Goal: Information Seeking & Learning: Find specific page/section

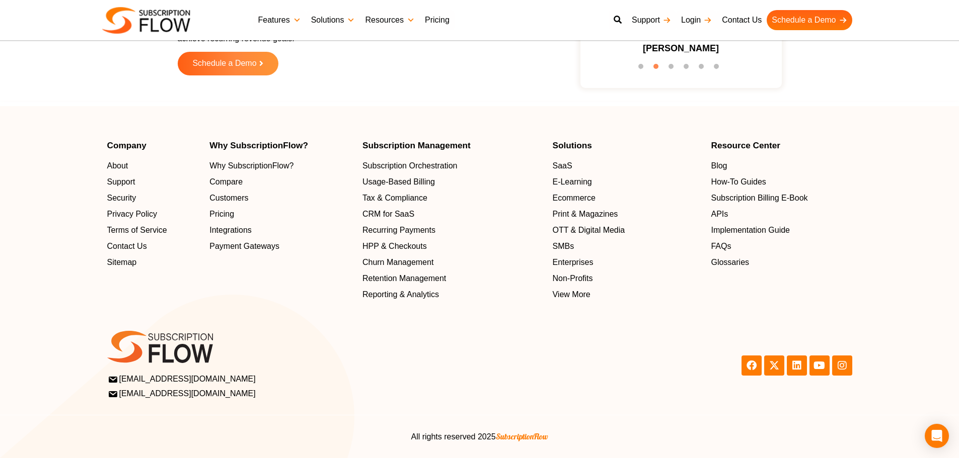
scroll to position [3234, 0]
click at [185, 101] on div "Scale and Grow with SubscriptionFlow Reimagine the innovative & all-in-one subs…" at bounding box center [479, 0] width 959 height 210
click at [77, 139] on footer "Company About Support Security Privacy Policy Terms of Service Contact Us Sitem…" at bounding box center [479, 282] width 959 height 352
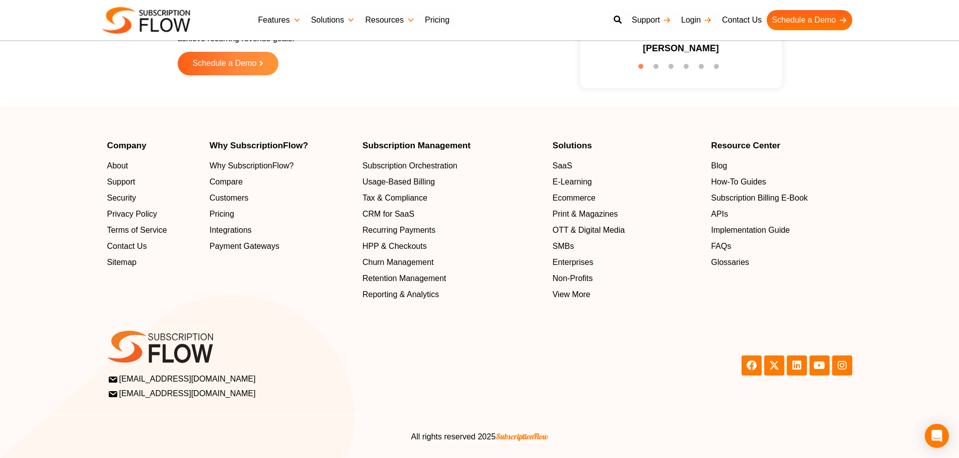
drag, startPoint x: 17, startPoint y: 161, endPoint x: 466, endPoint y: 7, distance: 475.0
click at [17, 161] on section "Company About Support Security Privacy Policy Terms of Service Contact Us Sitem…" at bounding box center [479, 221] width 959 height 160
click at [114, 295] on div "Company About Support Security Privacy Policy Terms of Service Contact Us Sitem…" at bounding box center [153, 221] width 93 height 160
click at [324, 80] on div "Scale and Grow with SubscriptionFlow Reimagine the innovative & all-in-one subs…" at bounding box center [329, 21] width 302 height 150
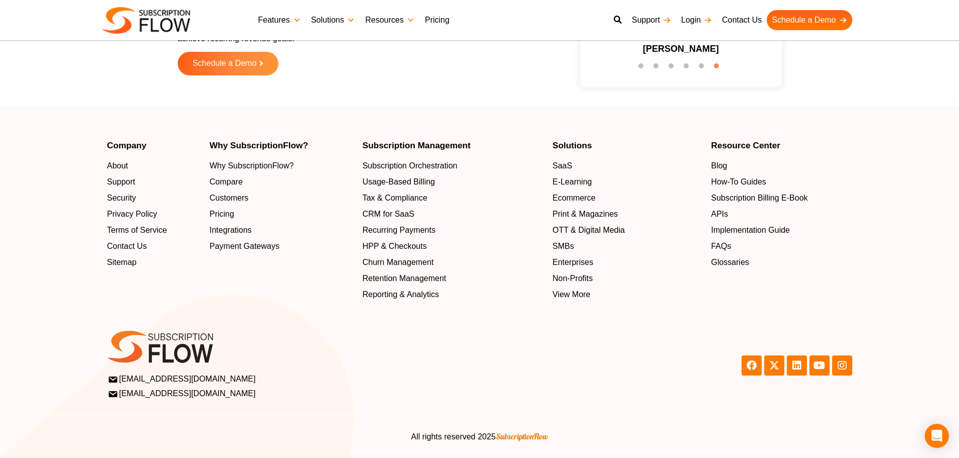
scroll to position [3234, 0]
drag, startPoint x: 216, startPoint y: 110, endPoint x: 230, endPoint y: 101, distance: 16.6
click at [216, 110] on footer "Company About Support Security Privacy Policy Terms of Service Contact Us Sitem…" at bounding box center [479, 282] width 959 height 352
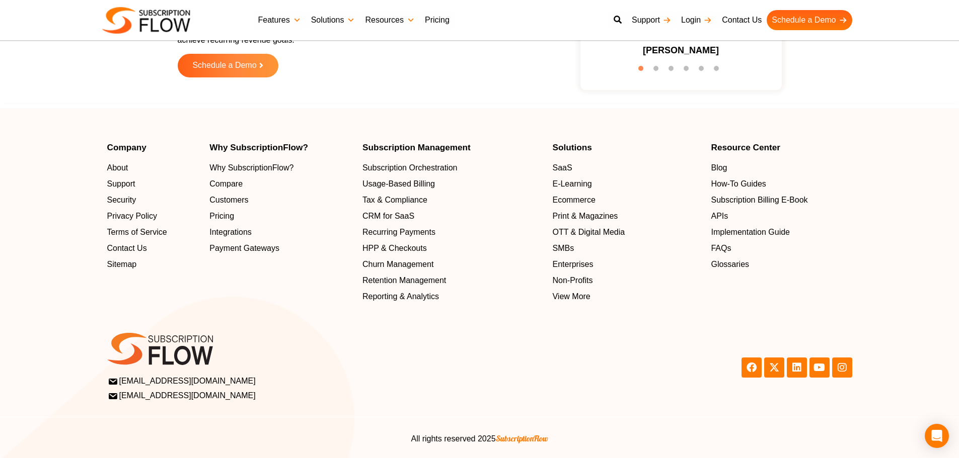
scroll to position [3228, 0]
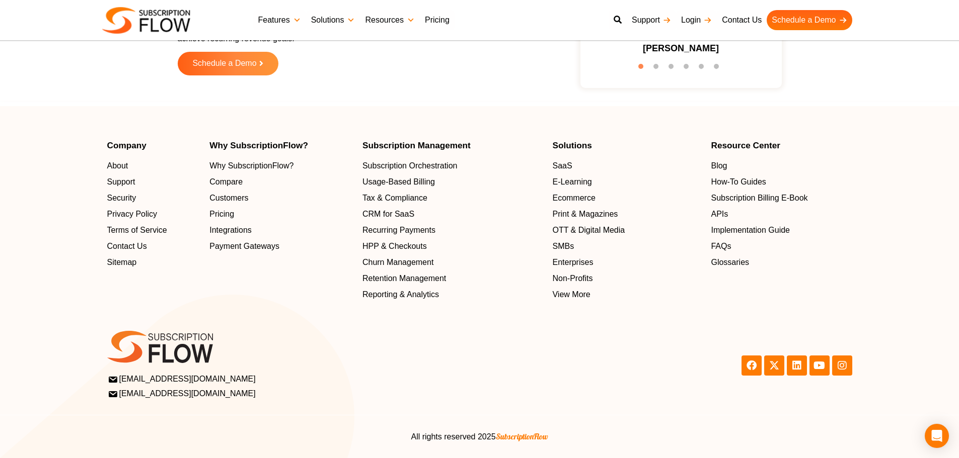
click at [256, 141] on h4 "Why SubscriptionFlow?" at bounding box center [280, 145] width 143 height 9
drag, startPoint x: 256, startPoint y: 141, endPoint x: 246, endPoint y: 144, distance: 11.0
click at [256, 141] on h4 "Why SubscriptionFlow?" at bounding box center [280, 145] width 143 height 9
click at [222, 146] on h4 "Why SubscriptionFlow?" at bounding box center [280, 145] width 143 height 9
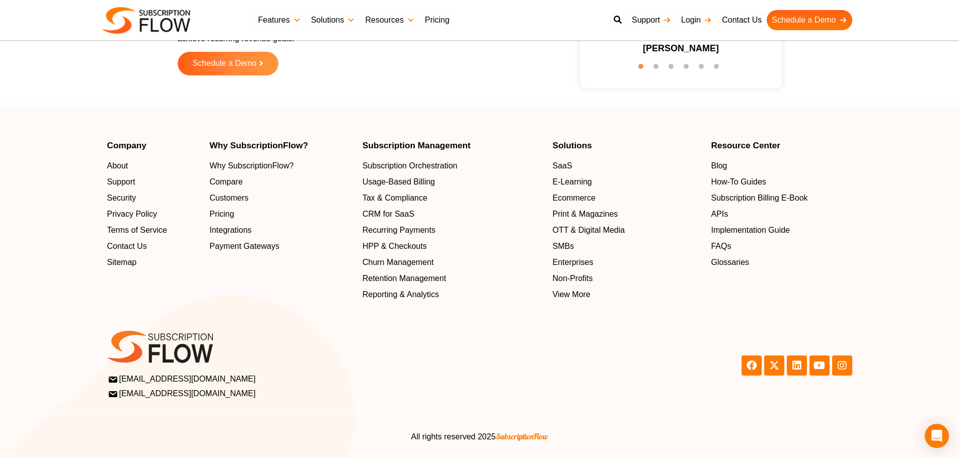
click at [227, 148] on h4 "Why SubscriptionFlow?" at bounding box center [280, 145] width 143 height 9
drag, startPoint x: 361, startPoint y: 145, endPoint x: 493, endPoint y: 145, distance: 131.8
click at [493, 145] on div "Subscription Management Subscription Orchestration Usage-Based Billing Tax & Co…" at bounding box center [452, 221] width 190 height 160
click at [604, 146] on h4 "Solutions" at bounding box center [626, 145] width 148 height 9
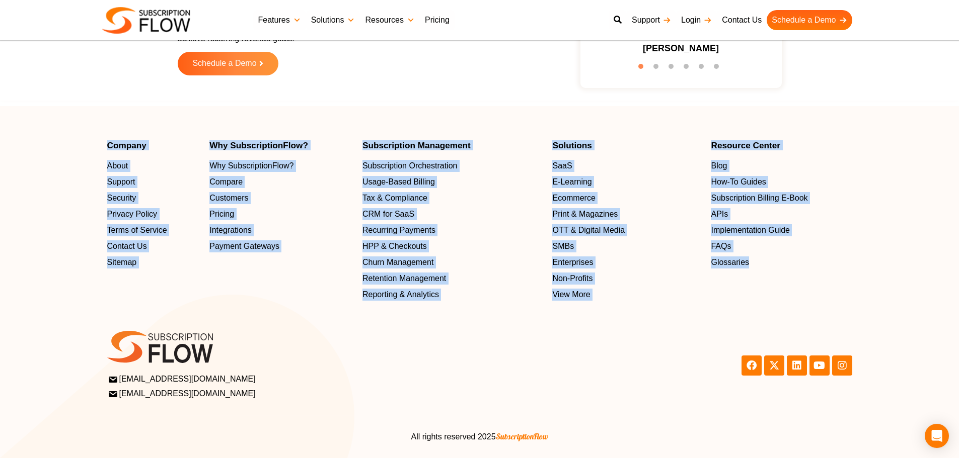
drag, startPoint x: 105, startPoint y: 144, endPoint x: 767, endPoint y: 273, distance: 675.0
click at [767, 273] on div "Company About Support Security Privacy Policy Terms of Service Contact Us Sitem…" at bounding box center [479, 221] width 755 height 160
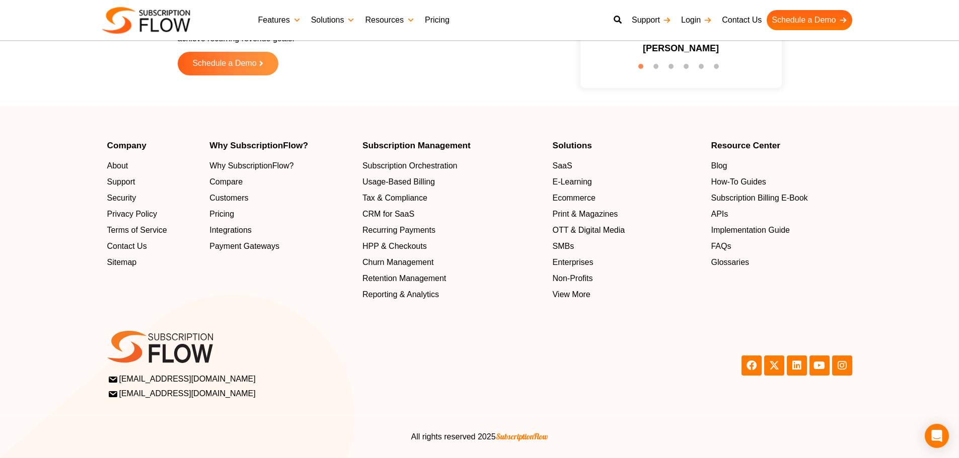
click at [290, 330] on div "support@subscriptionflow.com info@subscriptionflow.com support@subscriptionflow…" at bounding box center [290, 365] width 377 height 79
drag, startPoint x: 295, startPoint y: 306, endPoint x: 280, endPoint y: 285, distance: 26.1
click at [295, 306] on section "support@subscriptionflow.com info@subscriptionflow.com support@subscriptionflow…" at bounding box center [479, 353] width 959 height 104
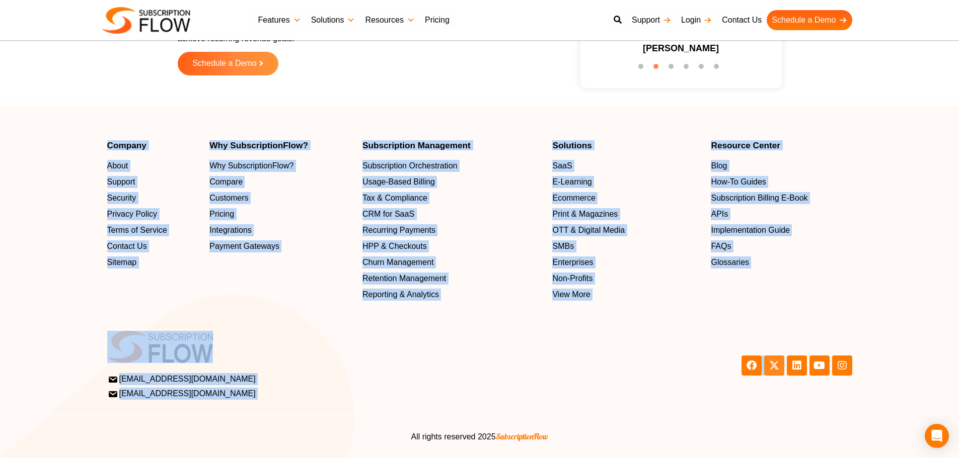
drag, startPoint x: 91, startPoint y: 133, endPoint x: 774, endPoint y: 362, distance: 720.2
click at [774, 362] on footer "Company About Support Security Privacy Policy Terms of Service Contact Us Sitem…" at bounding box center [479, 282] width 959 height 352
click at [364, 370] on div at bounding box center [290, 352] width 367 height 42
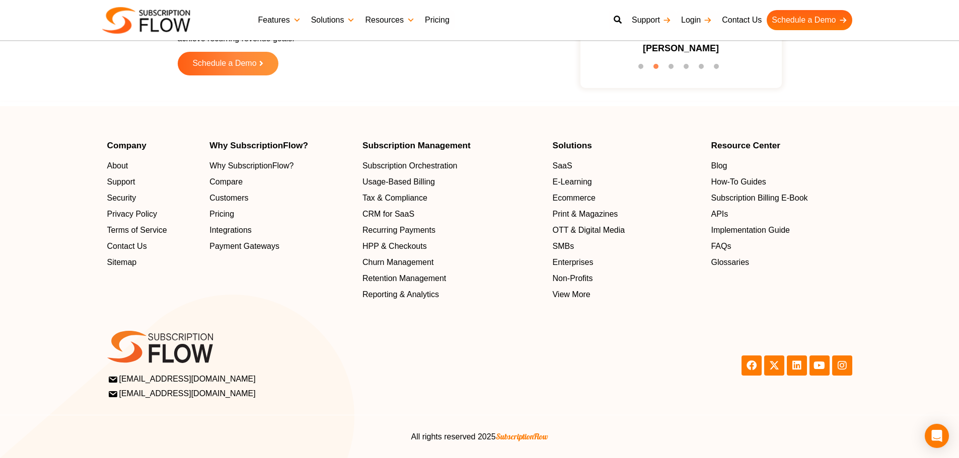
click at [364, 369] on div at bounding box center [290, 352] width 367 height 42
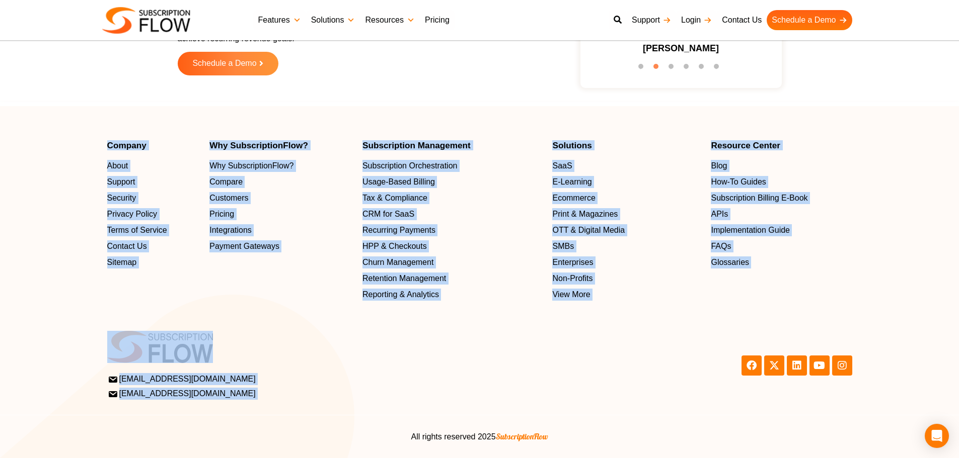
drag, startPoint x: 89, startPoint y: 146, endPoint x: 631, endPoint y: 356, distance: 582.2
click at [631, 356] on div "Company About Support Security Privacy Policy Terms of Service Contact Us Sitem…" at bounding box center [479, 299] width 959 height 317
click at [276, 336] on div at bounding box center [290, 347] width 367 height 32
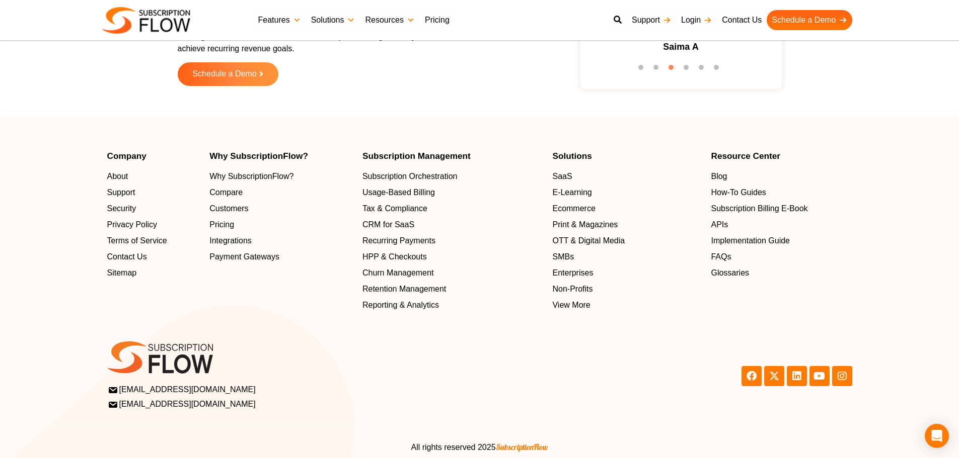
scroll to position [3269, 0]
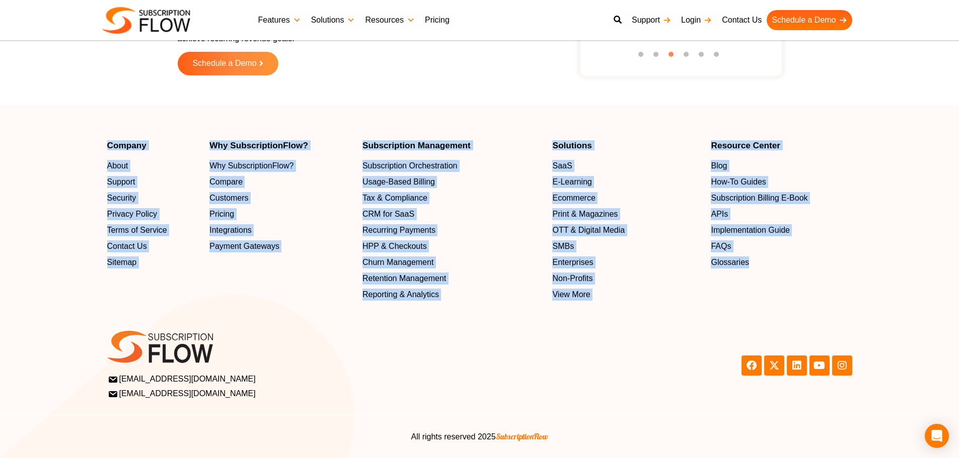
drag, startPoint x: 98, startPoint y: 133, endPoint x: 823, endPoint y: 275, distance: 739.3
click at [823, 275] on footer "Company About Support Security Privacy Policy Terms of Service Contact Us Sitem…" at bounding box center [479, 282] width 959 height 352
click at [276, 117] on footer "Company About Support Security Privacy Policy Terms of Service Contact Us Sitem…" at bounding box center [479, 282] width 959 height 352
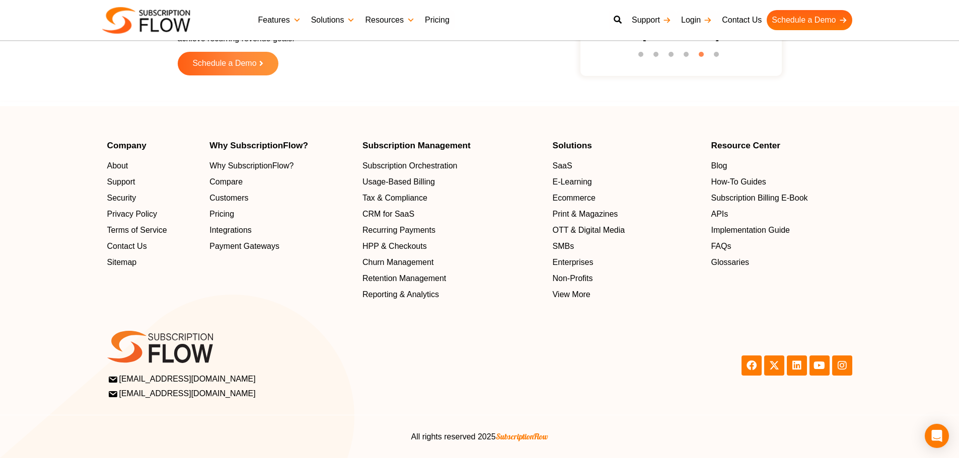
scroll to position [3219, 0]
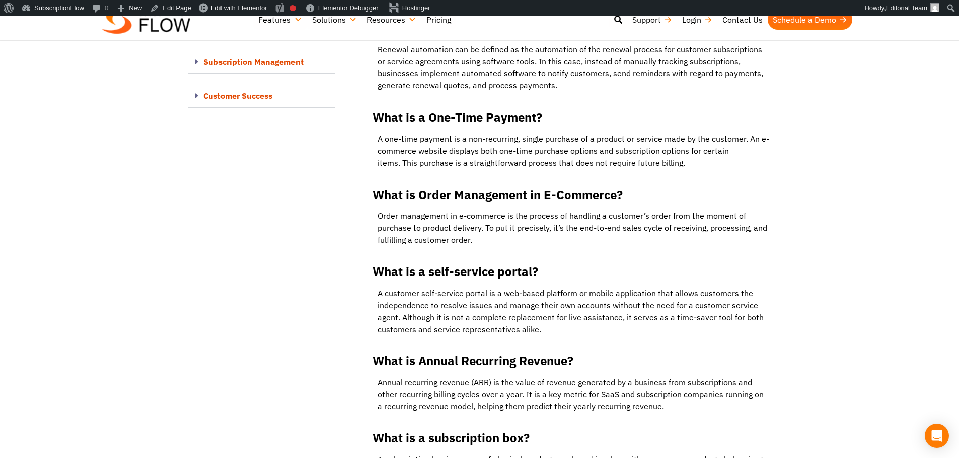
drag, startPoint x: 127, startPoint y: 235, endPoint x: 220, endPoint y: 139, distance: 134.1
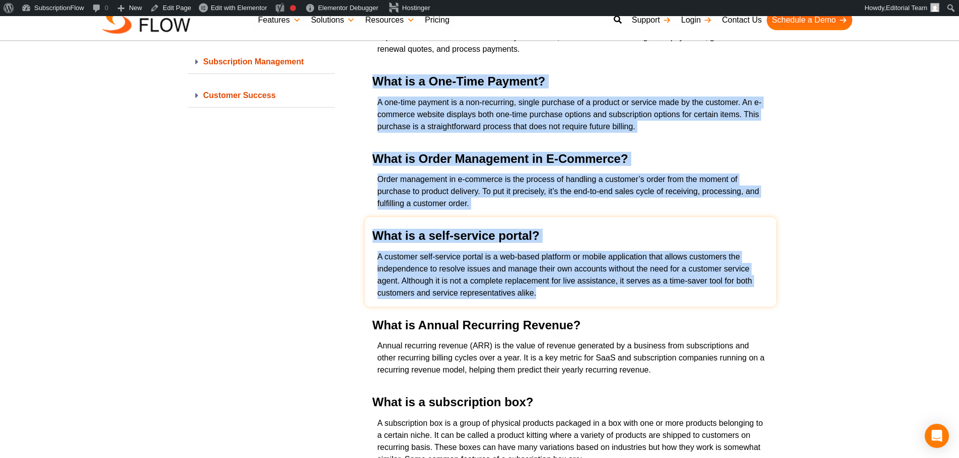
drag, startPoint x: 356, startPoint y: 103, endPoint x: 662, endPoint y: 287, distance: 357.1
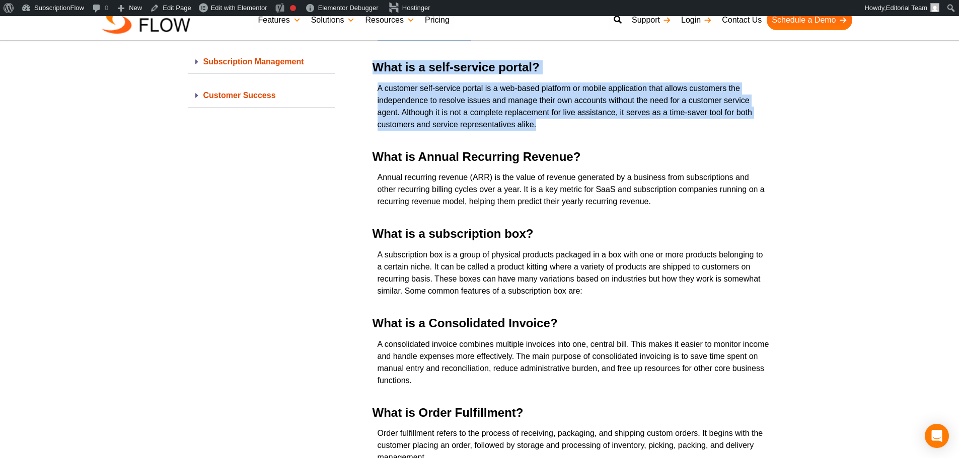
scroll to position [5233, 0]
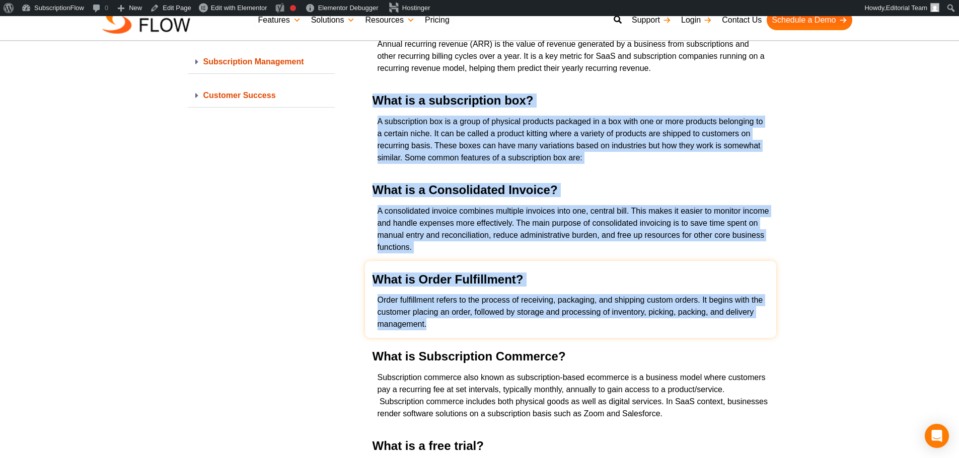
drag, startPoint x: 363, startPoint y: 116, endPoint x: 512, endPoint y: 338, distance: 267.0
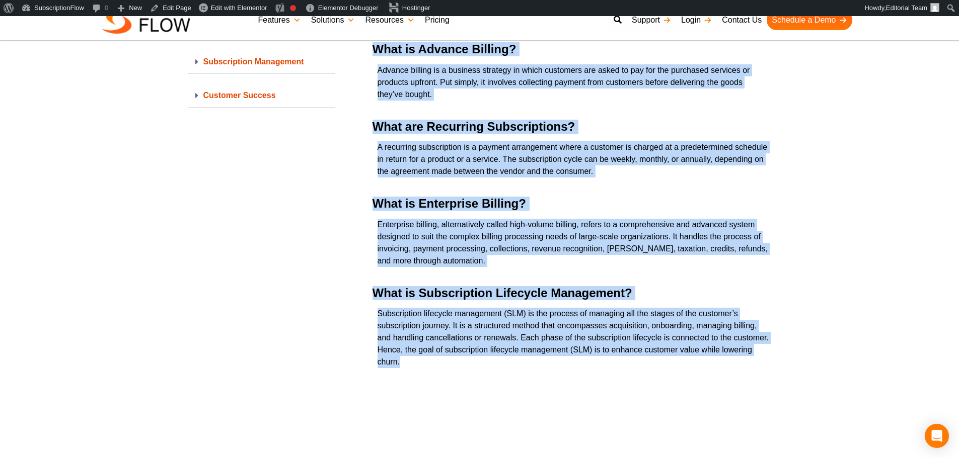
scroll to position [5957, 0]
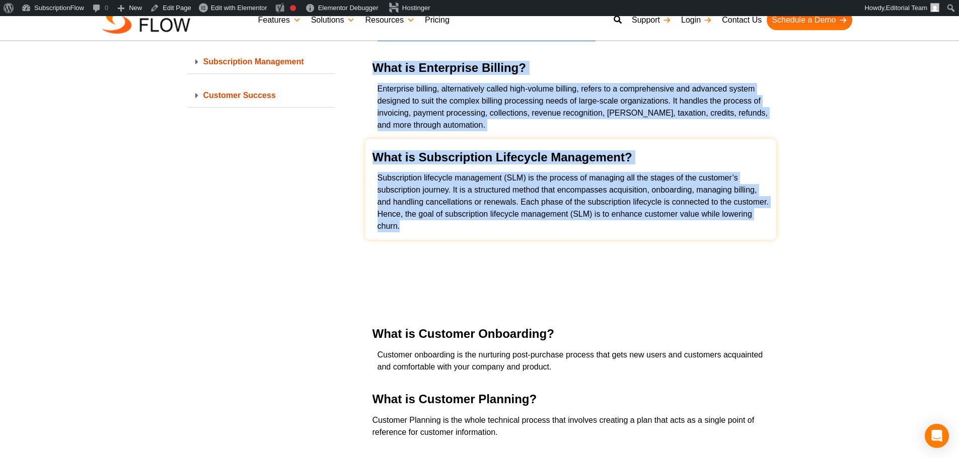
drag, startPoint x: 361, startPoint y: 167, endPoint x: 530, endPoint y: 205, distance: 173.4
drag, startPoint x: 363, startPoint y: 83, endPoint x: 557, endPoint y: 218, distance: 236.4
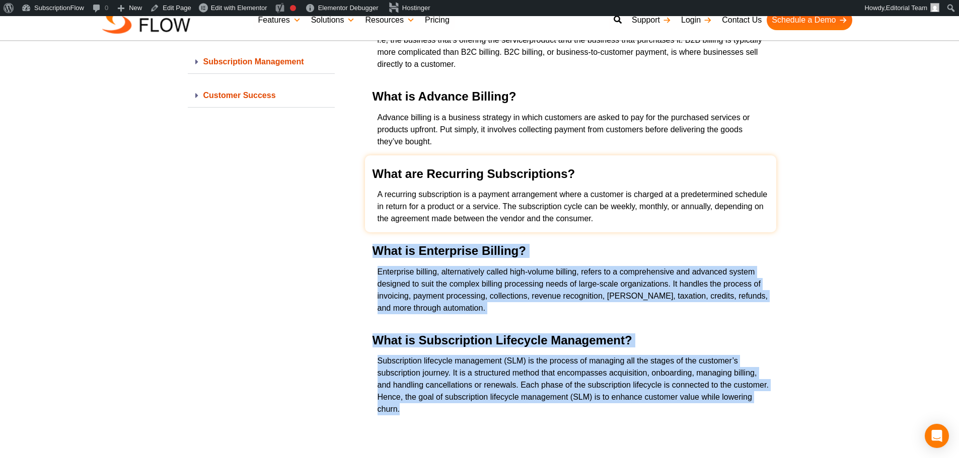
scroll to position [5755, 0]
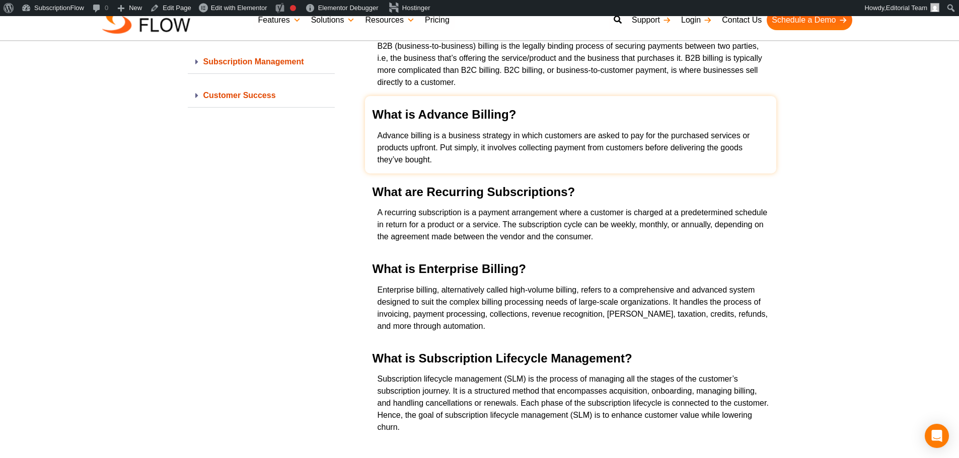
drag, startPoint x: 357, startPoint y: 206, endPoint x: 501, endPoint y: 158, distance: 151.5
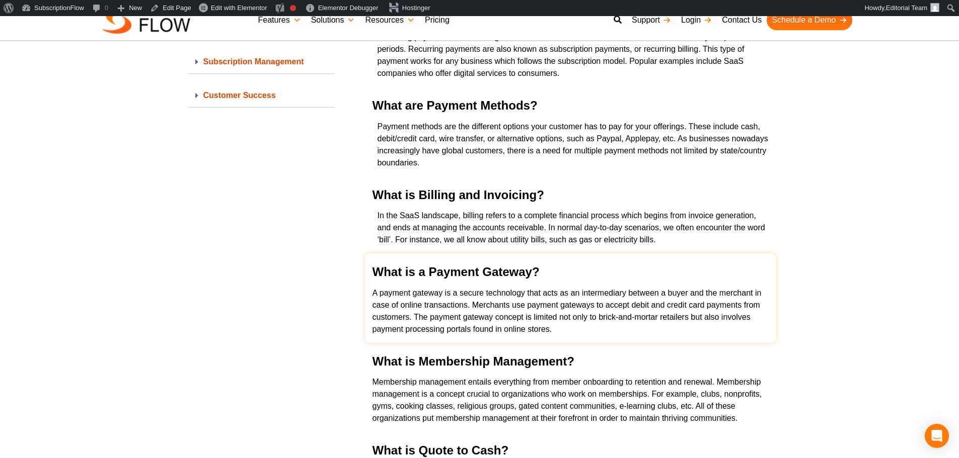
scroll to position [774, 0]
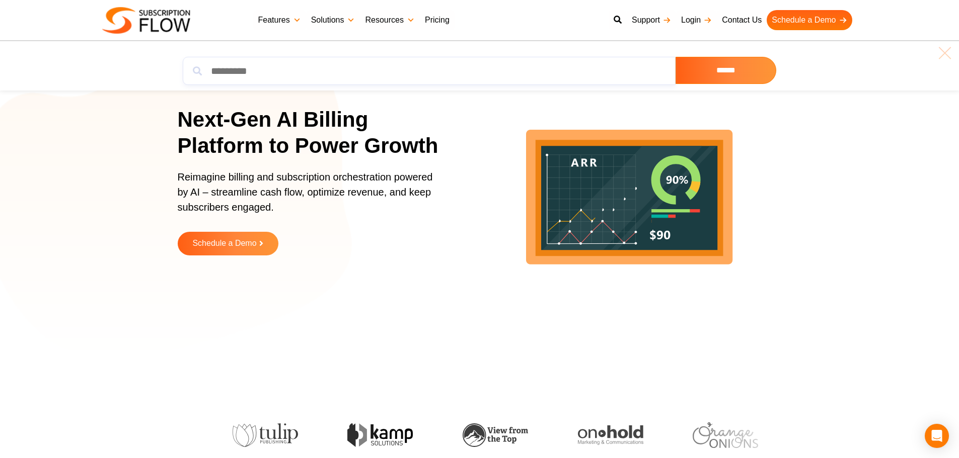
click at [314, 65] on div "Next-Gen AI Billing Platform to Power Growth Reimagine billing and subscription…" at bounding box center [480, 188] width 604 height 327
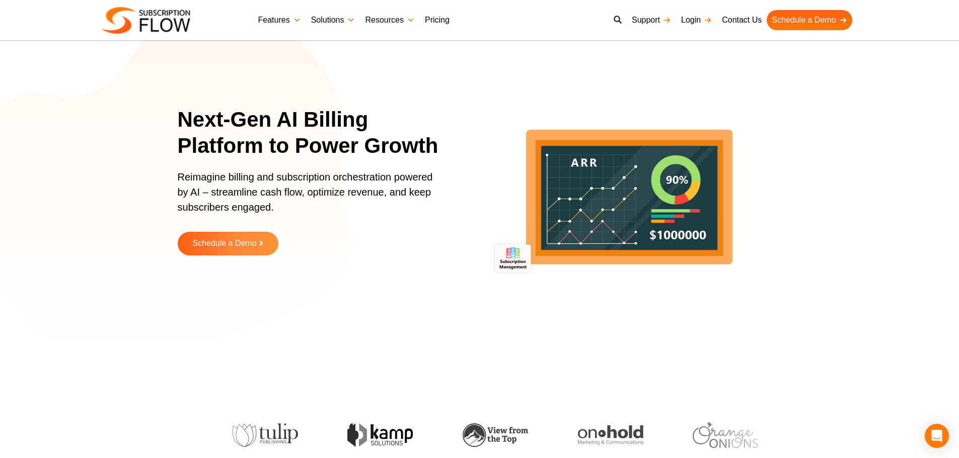
click at [621, 22] on link at bounding box center [617, 20] width 18 height 20
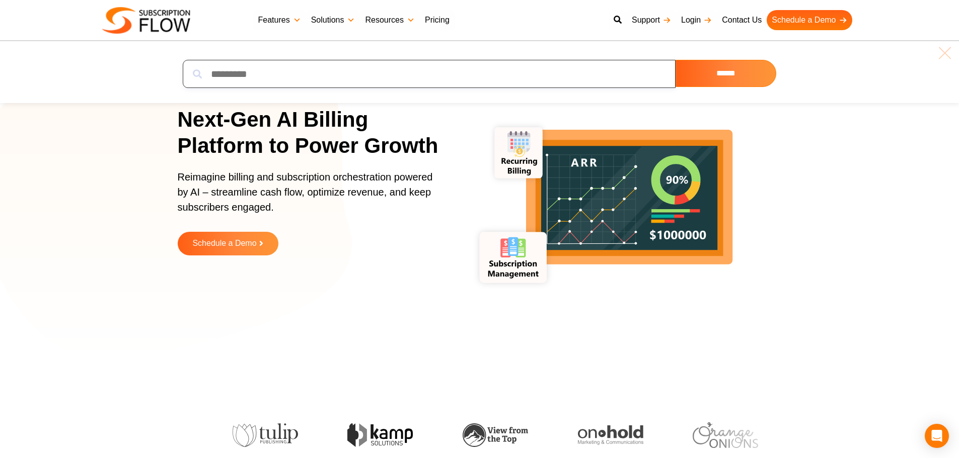
click at [237, 66] on input "search" at bounding box center [429, 74] width 493 height 28
paste input "**********"
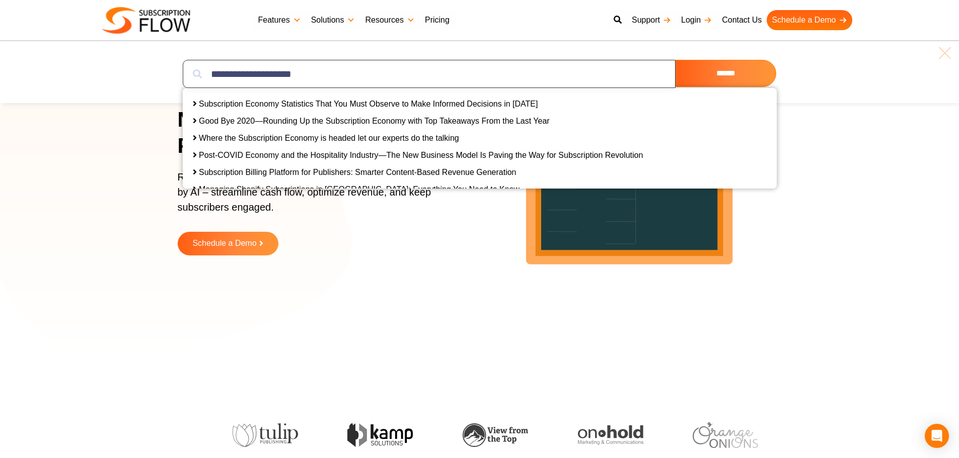
click at [250, 69] on input "**********" at bounding box center [429, 74] width 493 height 28
paste input "search"
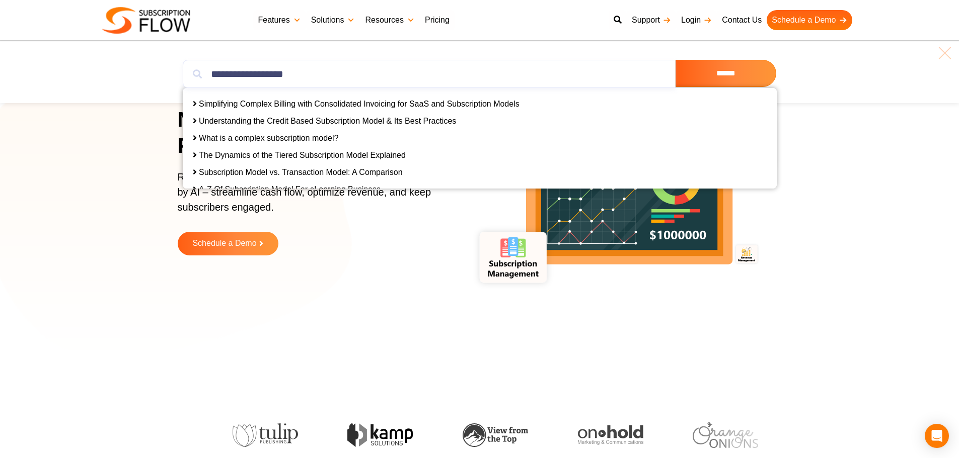
drag, startPoint x: 292, startPoint y: 138, endPoint x: 280, endPoint y: 120, distance: 21.4
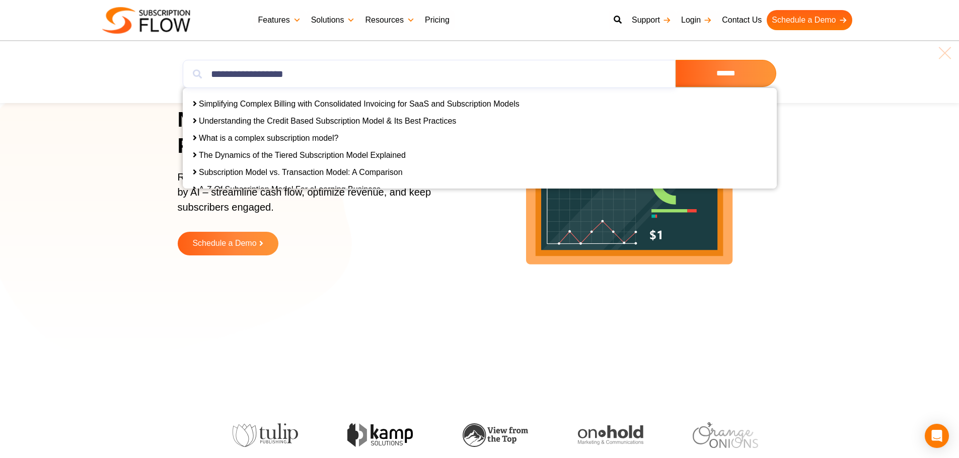
drag, startPoint x: 429, startPoint y: 107, endPoint x: 430, endPoint y: 102, distance: 5.1
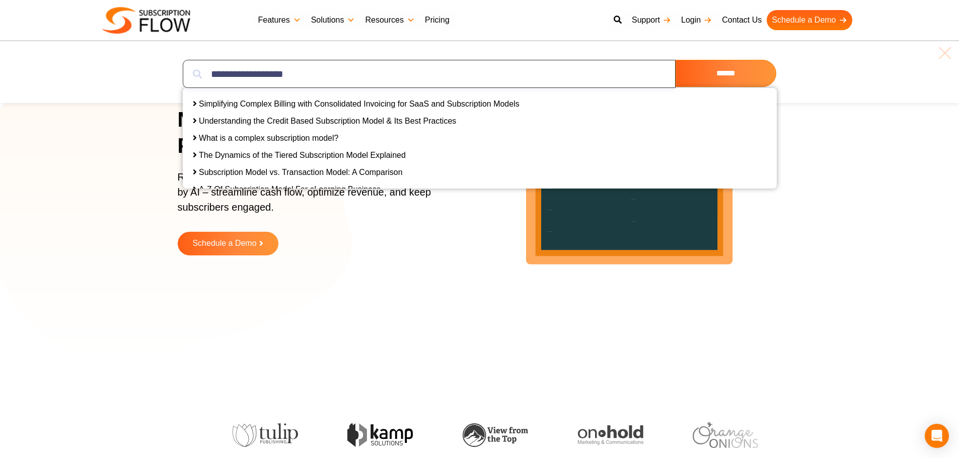
click at [275, 79] on input "**********" at bounding box center [429, 74] width 493 height 28
paste input "search"
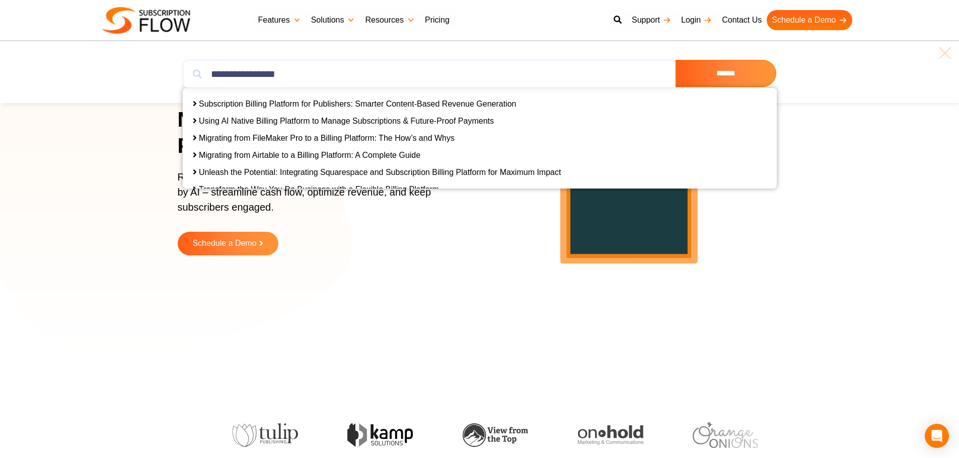
drag, startPoint x: 258, startPoint y: 104, endPoint x: 827, endPoint y: 161, distance: 571.4
click at [827, 161] on section "Next-Gen AI Billing Platform to Power Growth Reimagine billing and subscription…" at bounding box center [479, 188] width 959 height 327
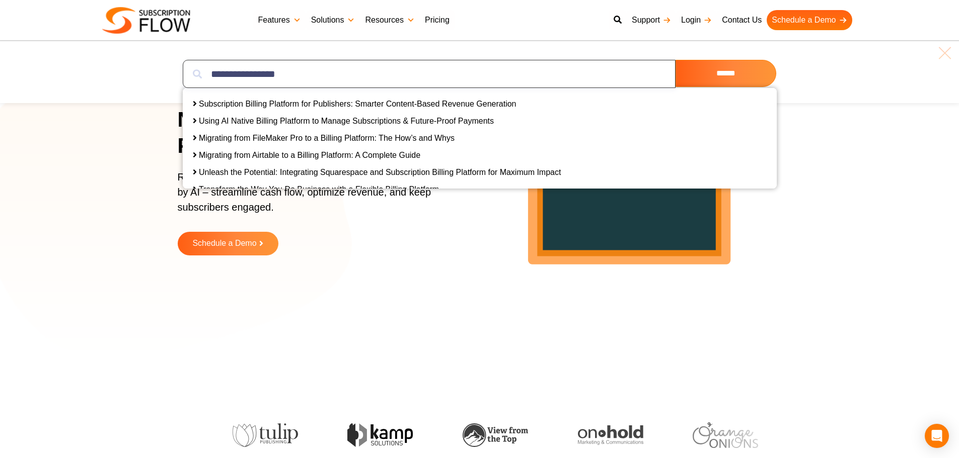
click at [273, 75] on input "**********" at bounding box center [429, 74] width 493 height 28
paste input "**********"
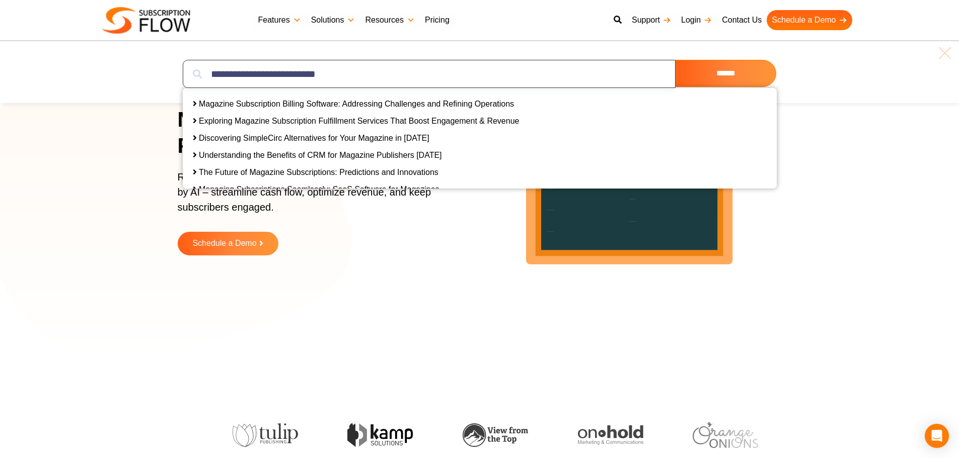
click at [311, 73] on input "**********" at bounding box center [429, 74] width 493 height 28
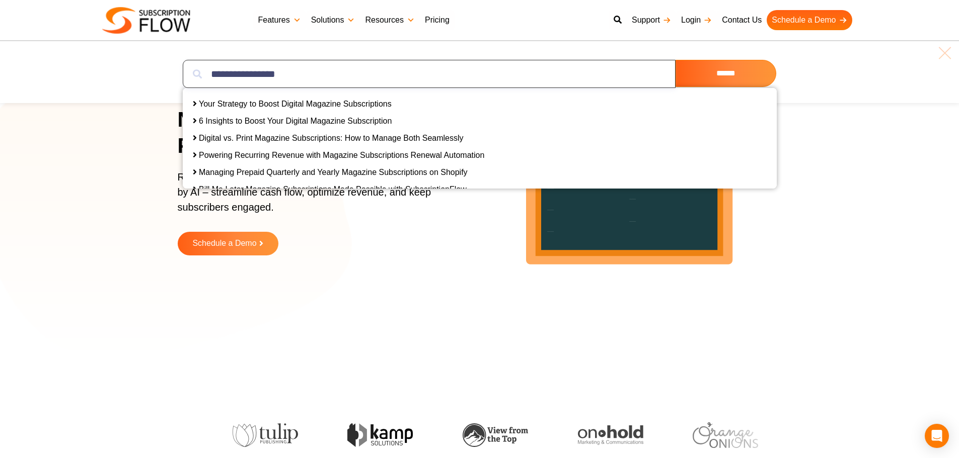
click at [235, 72] on input "**********" at bounding box center [429, 74] width 493 height 28
paste input "**********"
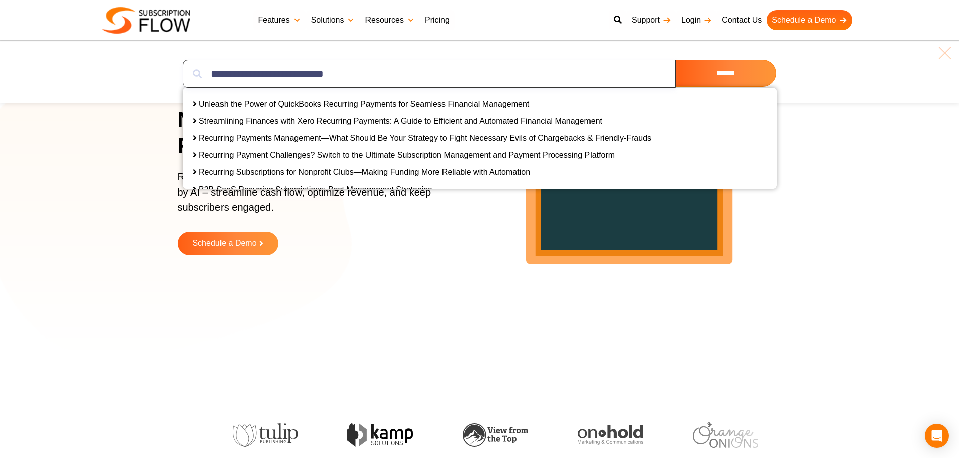
click at [335, 74] on input "**********" at bounding box center [429, 74] width 493 height 28
paste input "search"
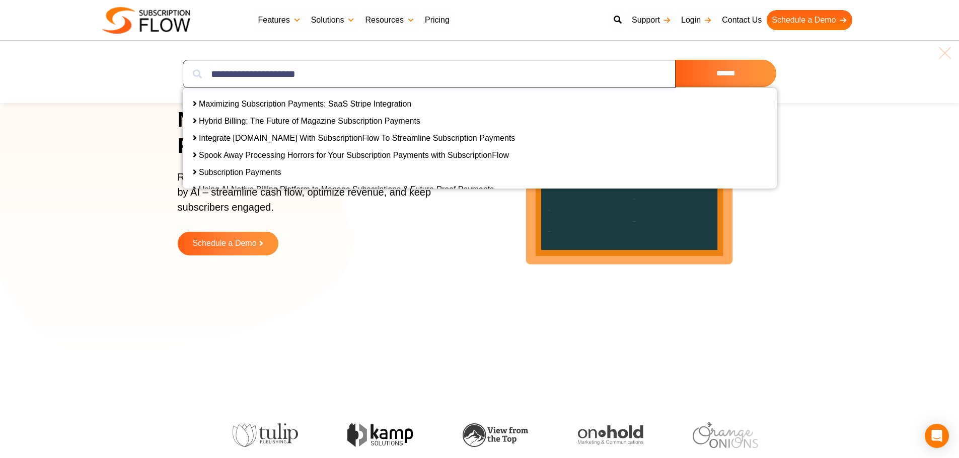
click at [301, 72] on input "**********" at bounding box center [429, 74] width 493 height 28
paste input "search"
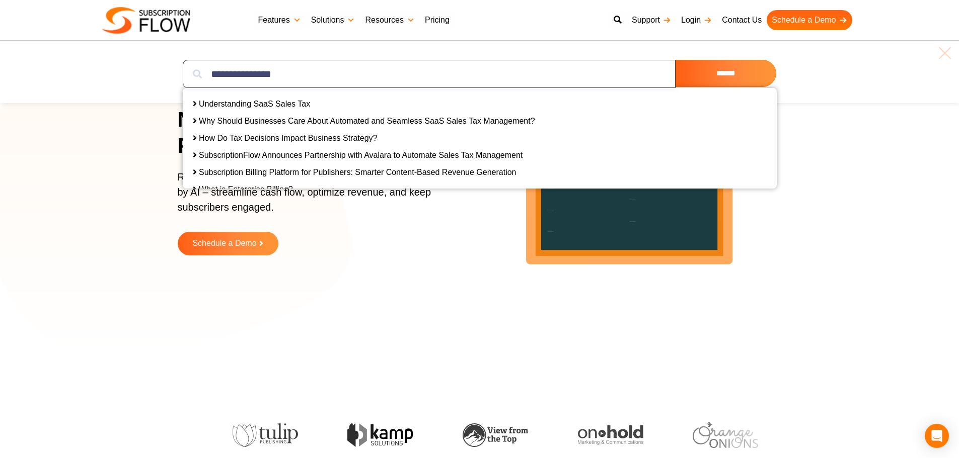
click at [443, 72] on input "**********" at bounding box center [429, 74] width 493 height 28
paste input "**"
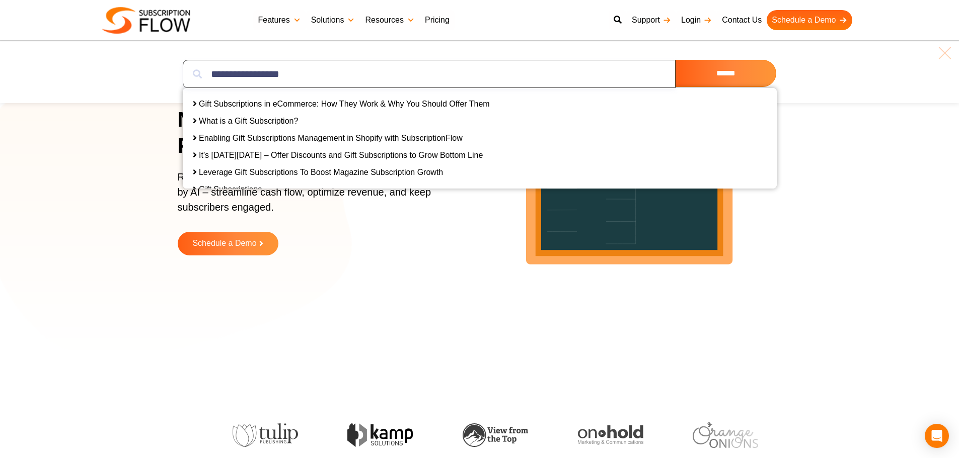
click at [290, 69] on input "**********" at bounding box center [429, 74] width 493 height 28
paste input "search"
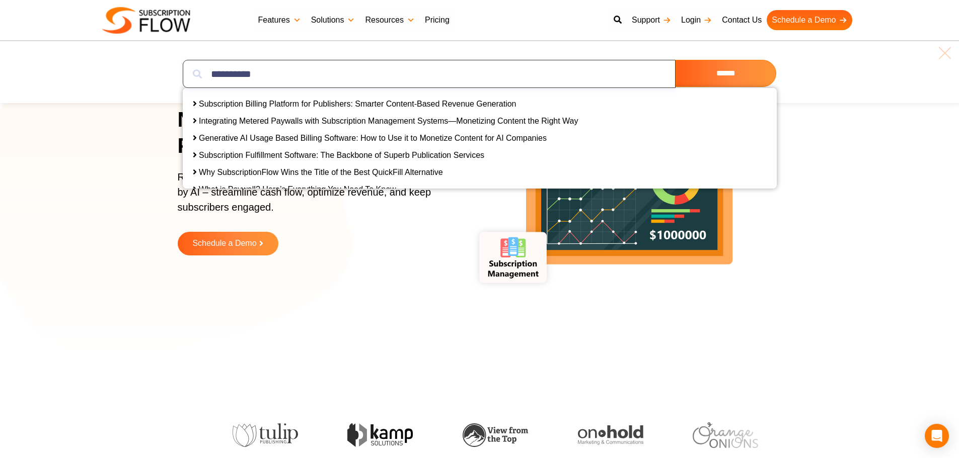
type input "**********"
